Goal: Transaction & Acquisition: Purchase product/service

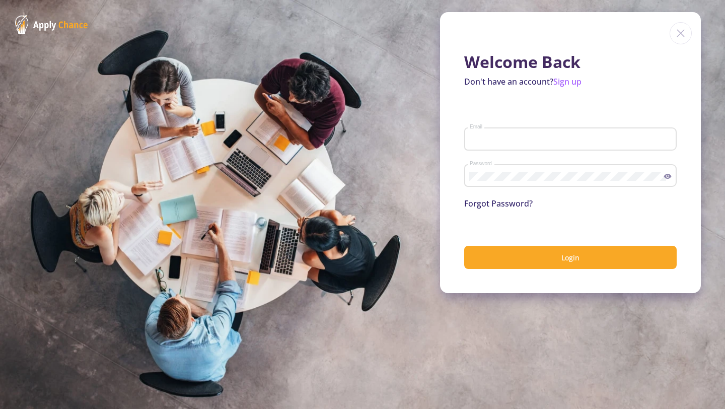
type input "[EMAIL_ADDRESS][DOMAIN_NAME]"
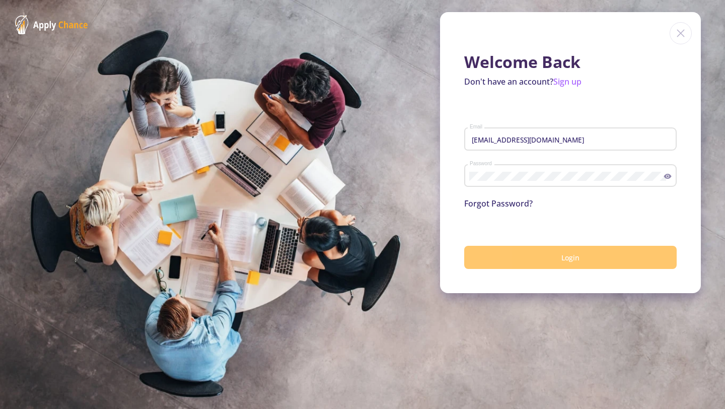
click at [636, 254] on button "Login" at bounding box center [570, 258] width 212 height 24
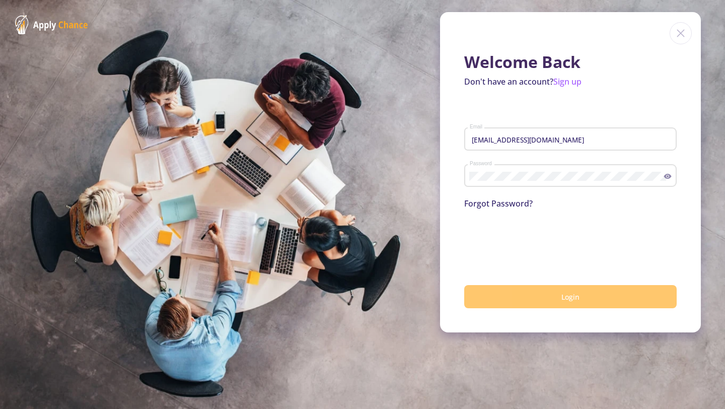
click at [550, 301] on button "Login" at bounding box center [570, 297] width 212 height 24
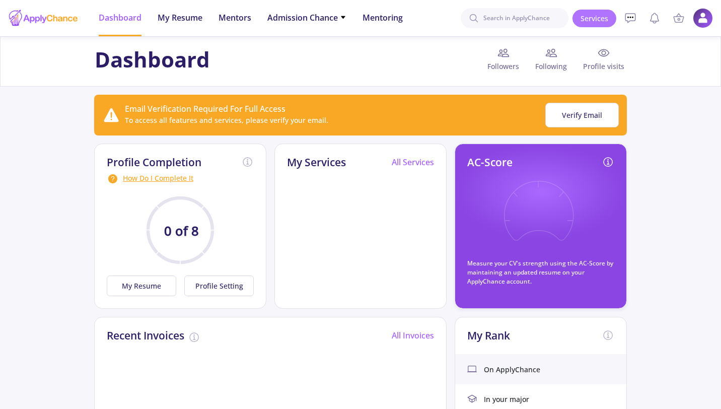
click at [598, 17] on link "Services" at bounding box center [594, 19] width 44 height 18
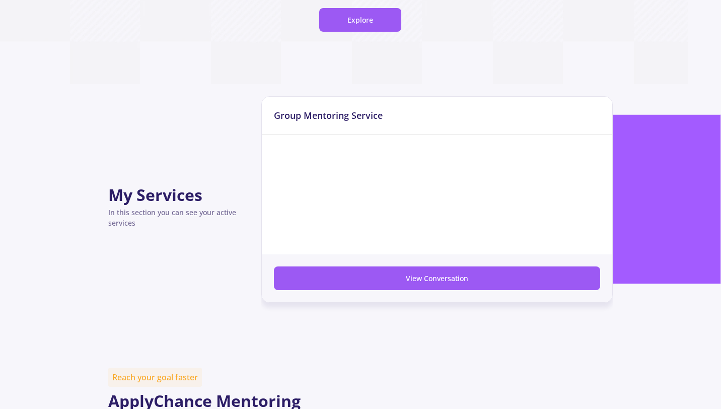
scroll to position [207, 0]
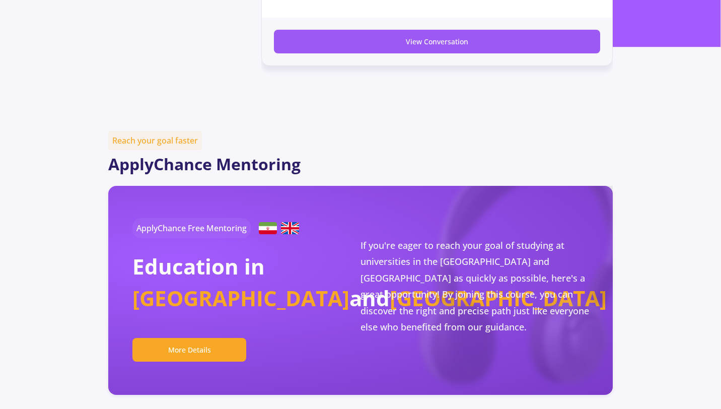
scroll to position [441, 0]
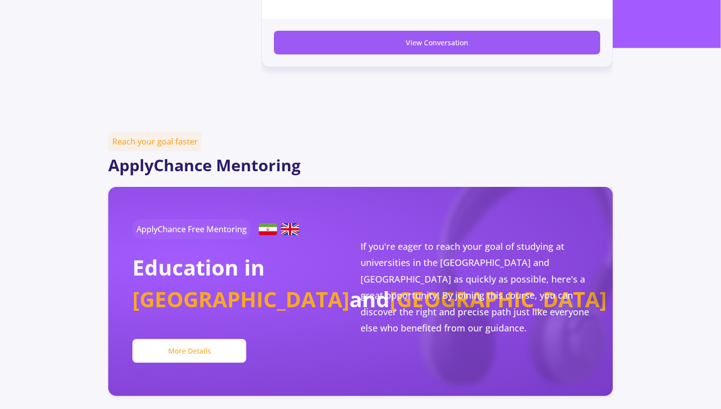
click at [219, 355] on button "More Details" at bounding box center [189, 351] width 114 height 24
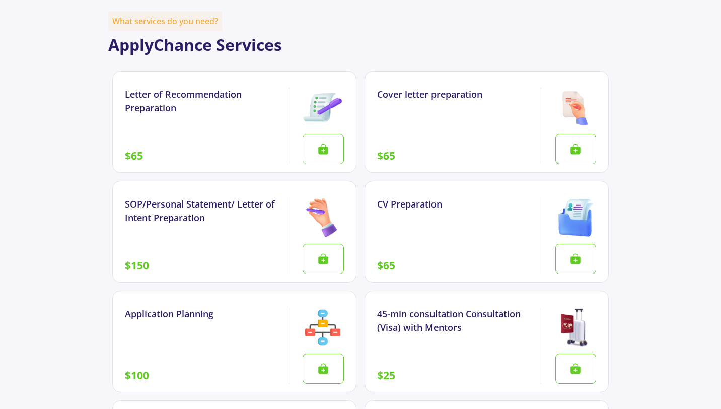
scroll to position [1218, 0]
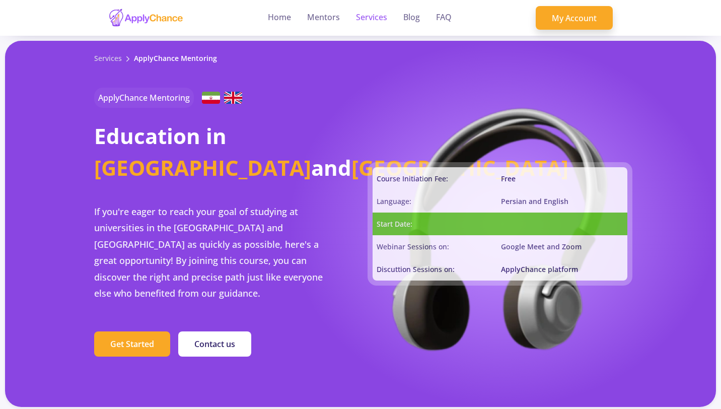
click at [370, 18] on link "Services" at bounding box center [371, 18] width 31 height 36
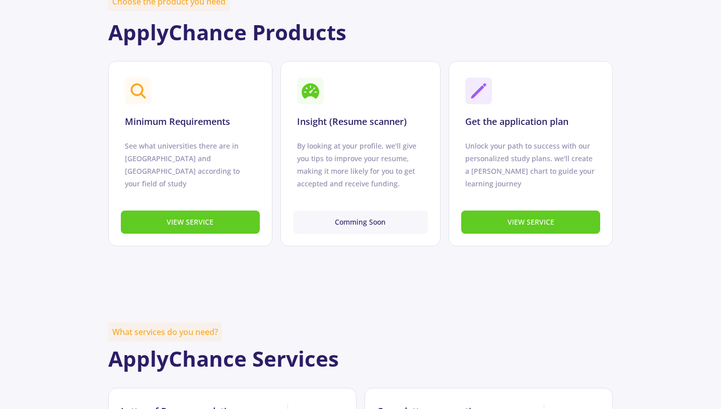
scroll to position [357, 0]
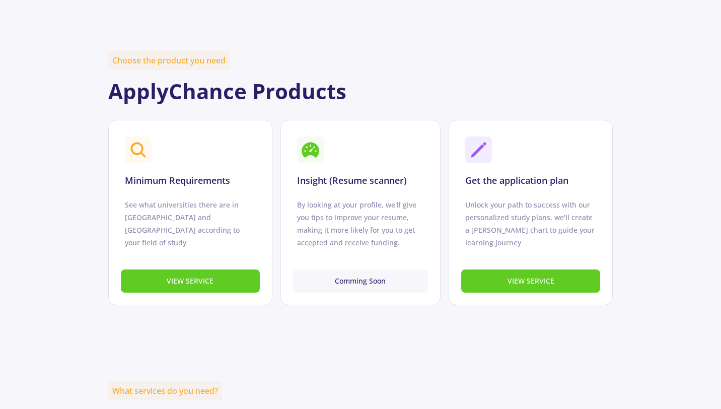
click at [548, 275] on link "VIEW SERVICE" at bounding box center [530, 280] width 139 height 11
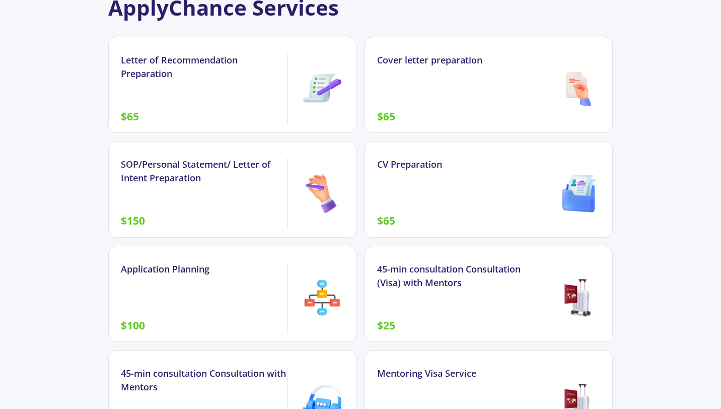
scroll to position [763, 0]
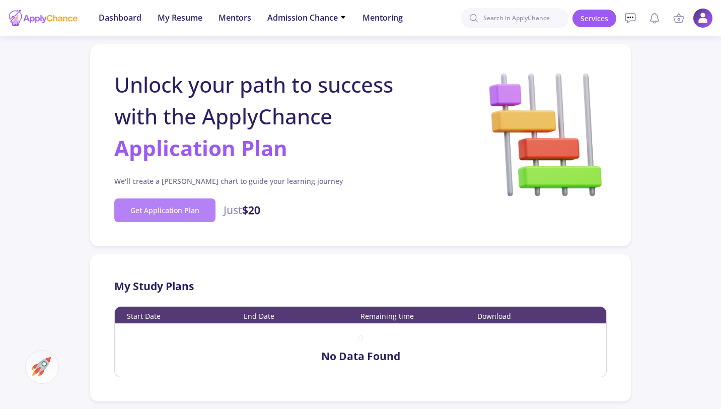
click at [180, 207] on button "Get Application Plan" at bounding box center [164, 210] width 101 height 24
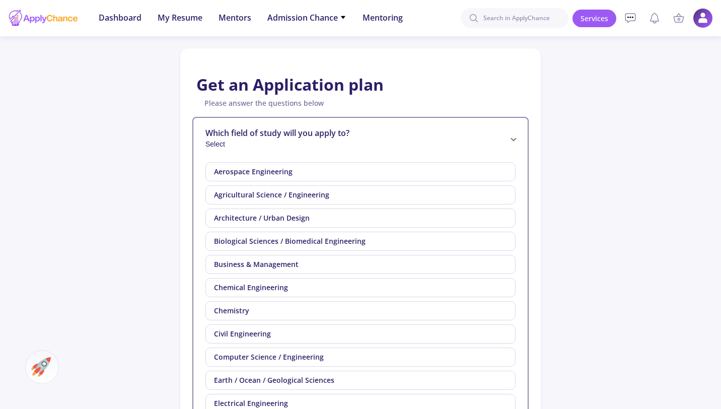
click at [290, 244] on span "Biological Sciences / Biomedical Engineering" at bounding box center [289, 241] width 151 height 10
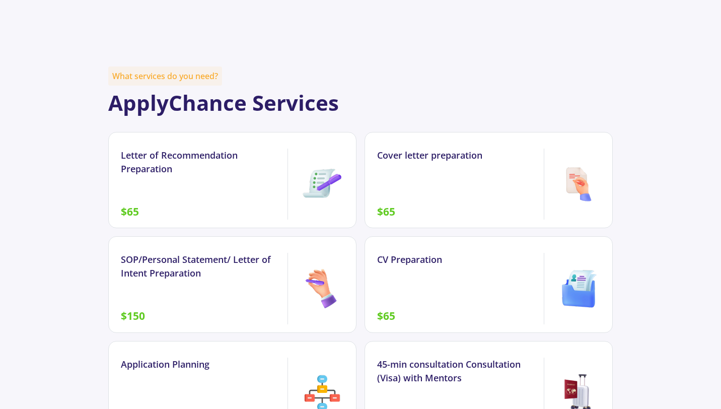
scroll to position [672, 0]
